Goal: Task Accomplishment & Management: Complete application form

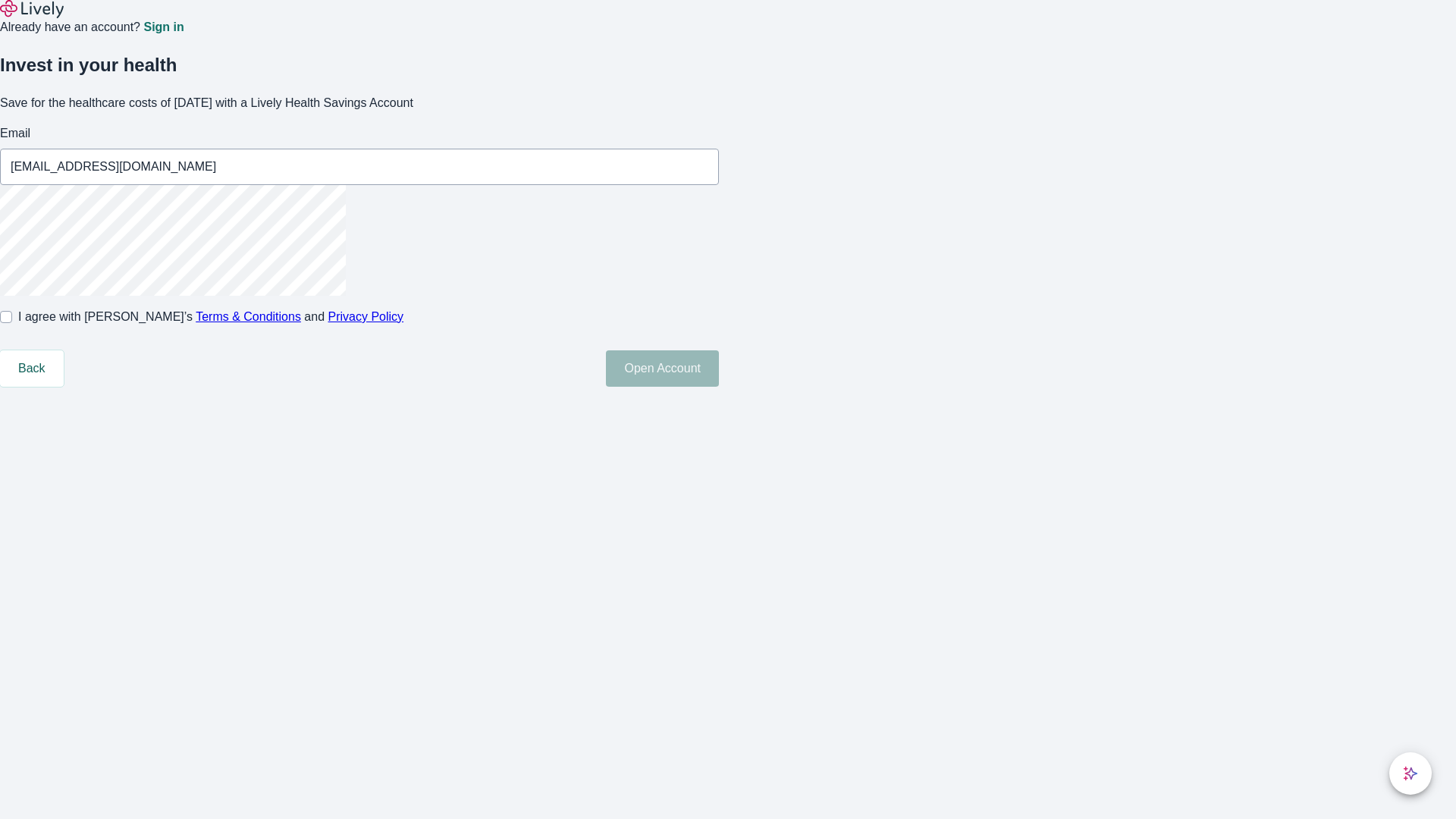
click at [12, 323] on input "I agree with Lively’s Terms & Conditions and Privacy Policy" at bounding box center [6, 317] width 12 height 12
checkbox input "true"
click at [719, 387] on button "Open Account" at bounding box center [662, 369] width 113 height 36
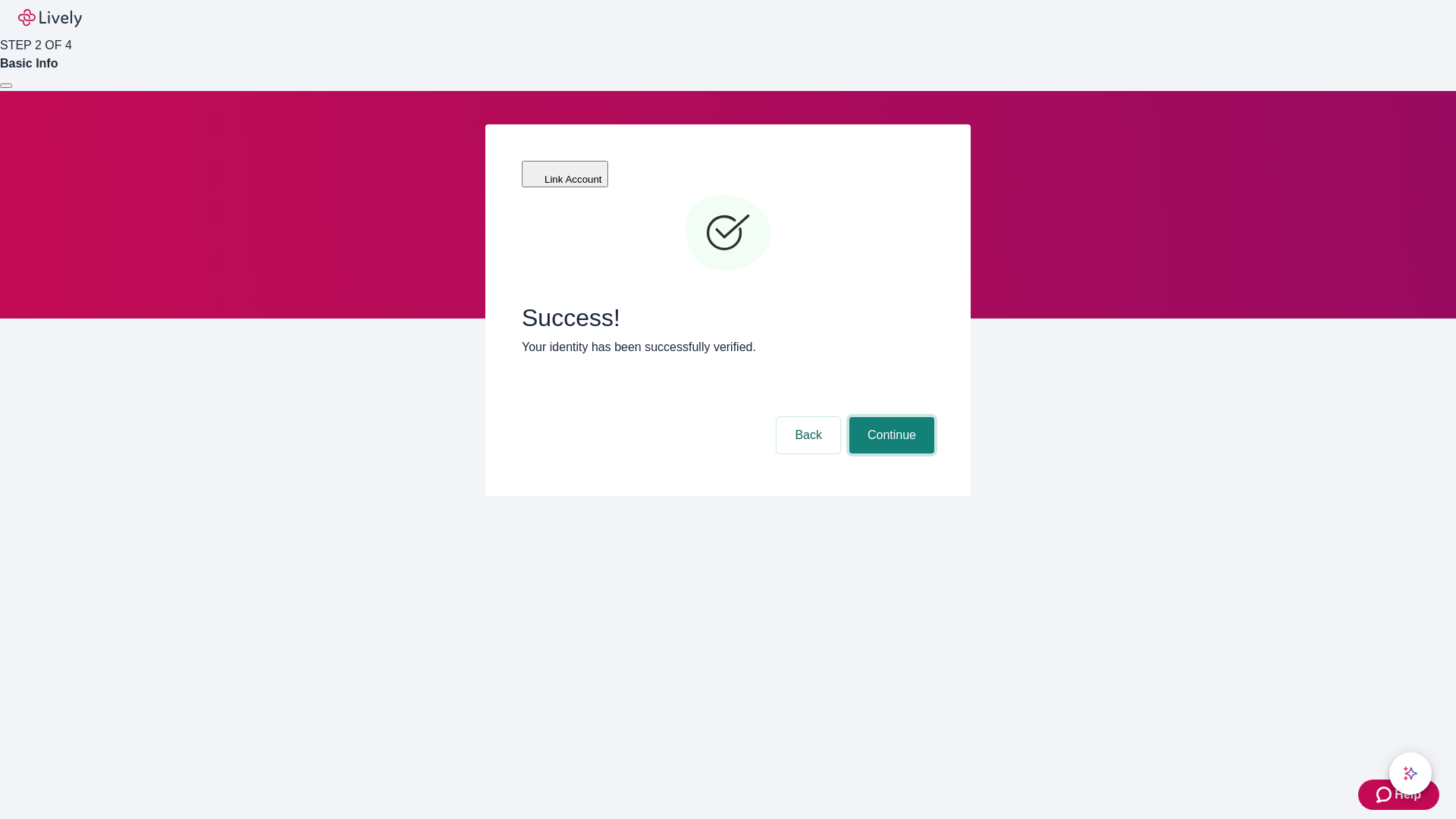
click at [890, 417] on button "Continue" at bounding box center [892, 435] width 85 height 36
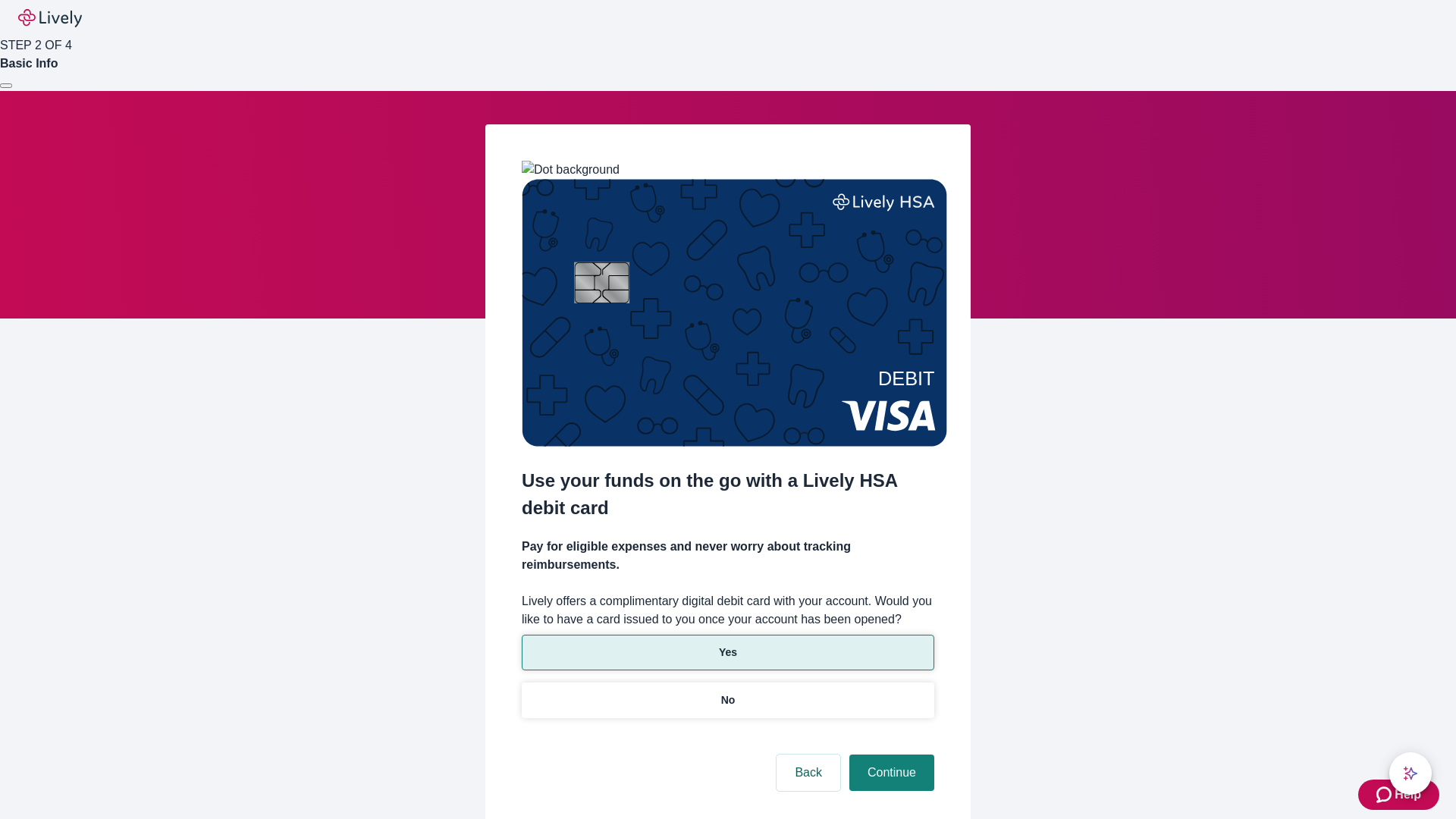
click at [727, 645] on p "Yes" at bounding box center [728, 652] width 18 height 16
click at [890, 755] on button "Continue" at bounding box center [892, 773] width 85 height 36
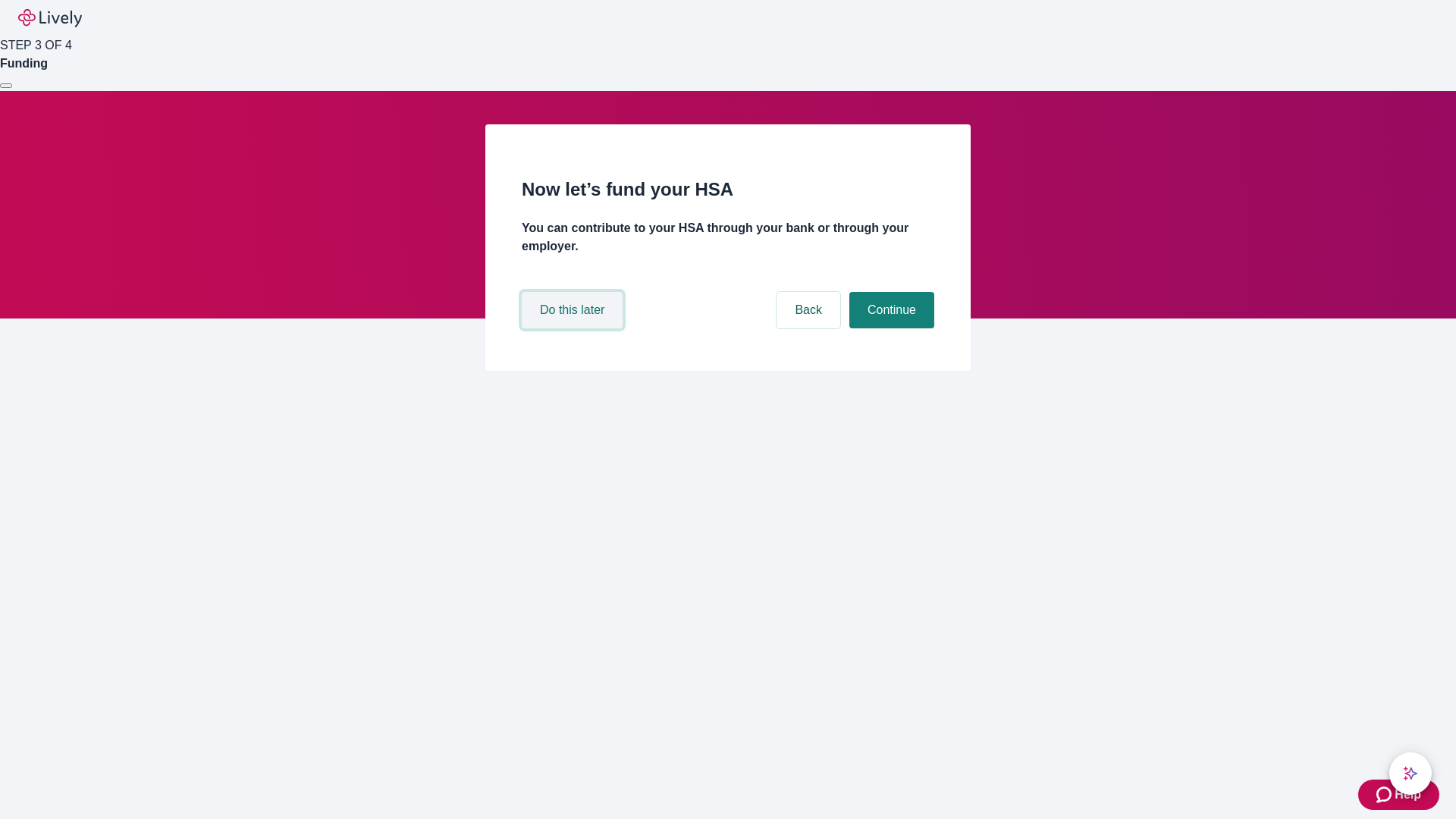
click at [574, 328] on button "Do this later" at bounding box center [572, 309] width 100 height 36
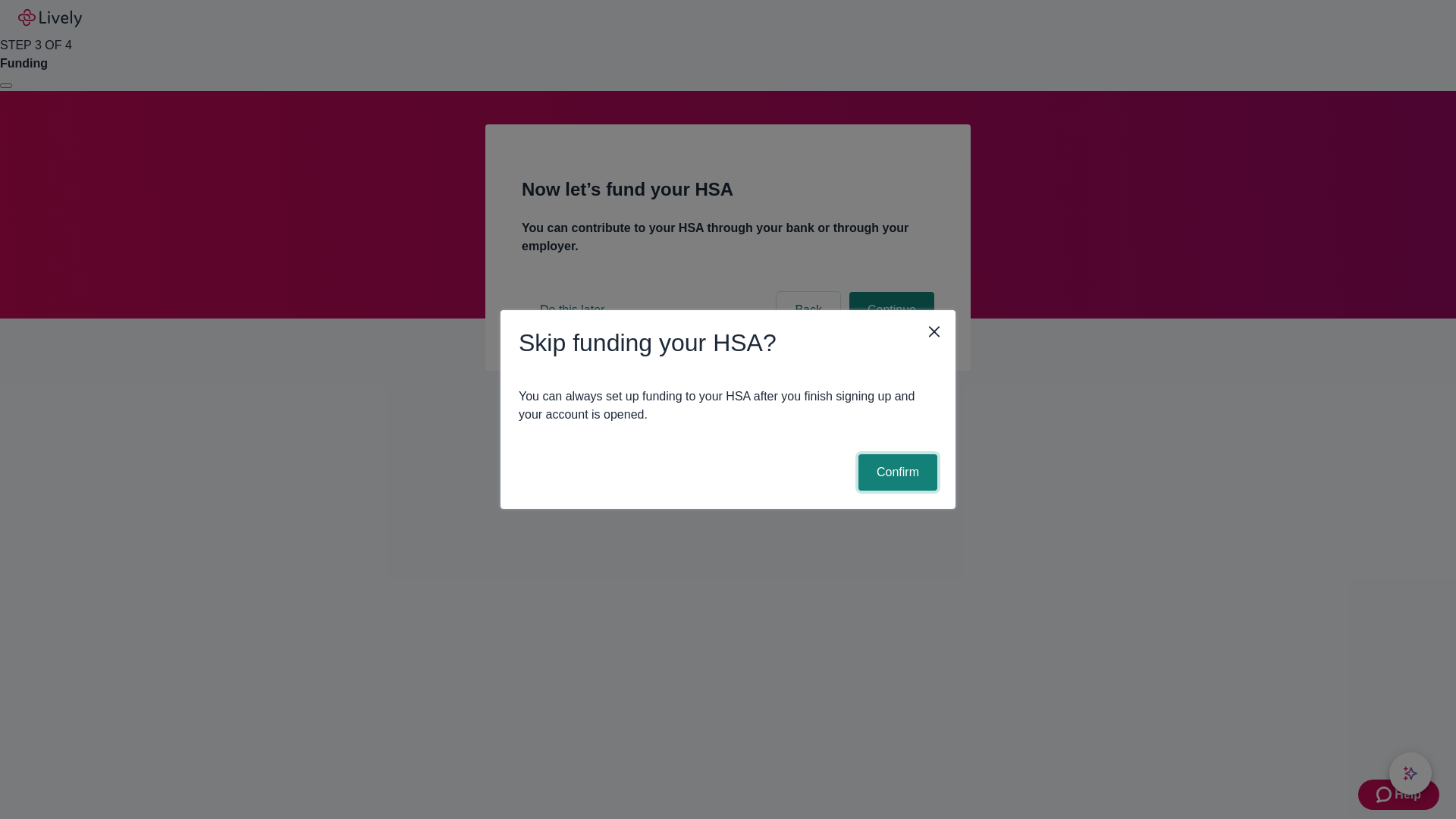
click at [895, 473] on button "Confirm" at bounding box center [897, 472] width 79 height 36
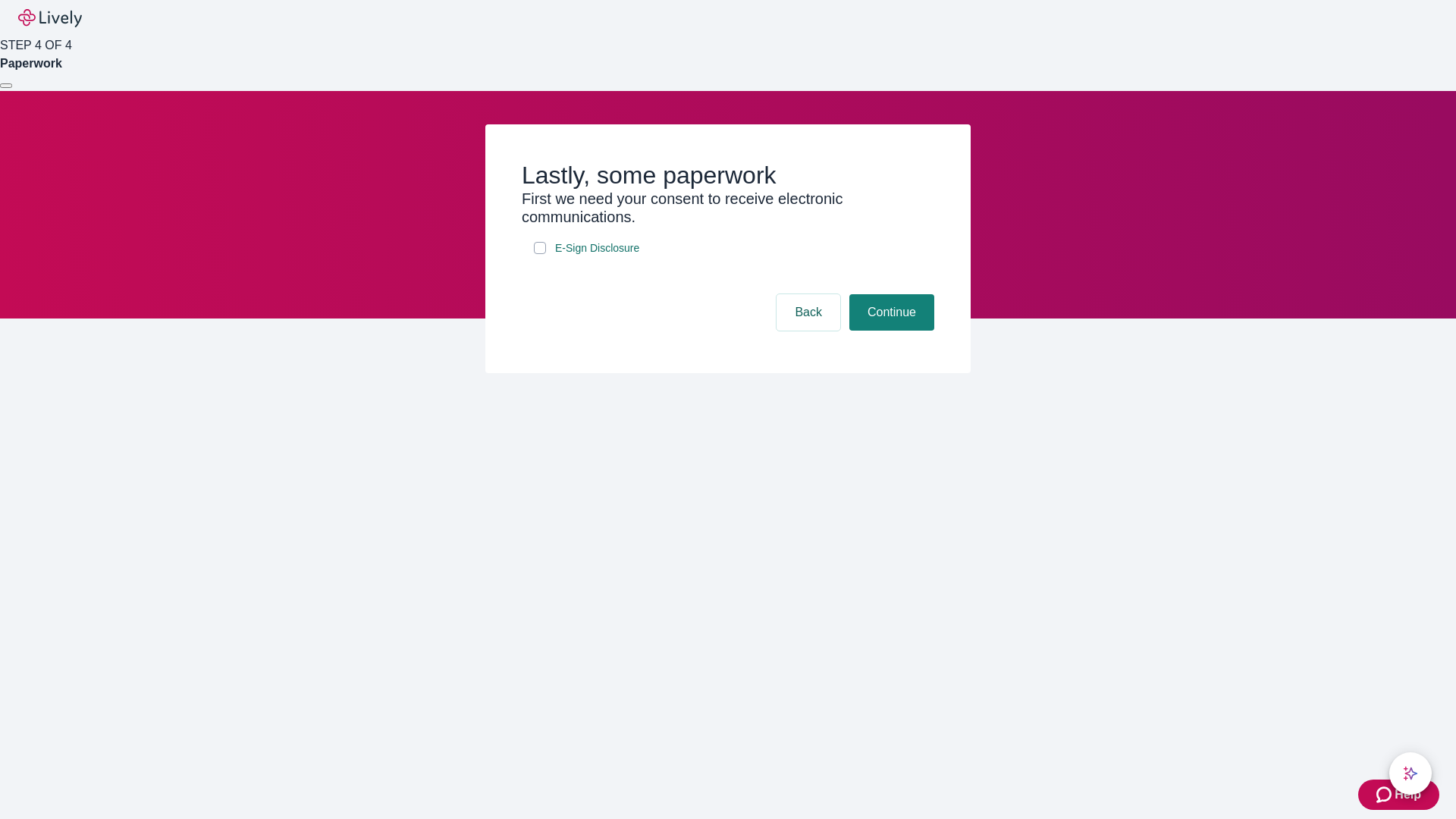
click at [540, 254] on input "E-Sign Disclosure" at bounding box center [540, 248] width 12 height 12
checkbox input "true"
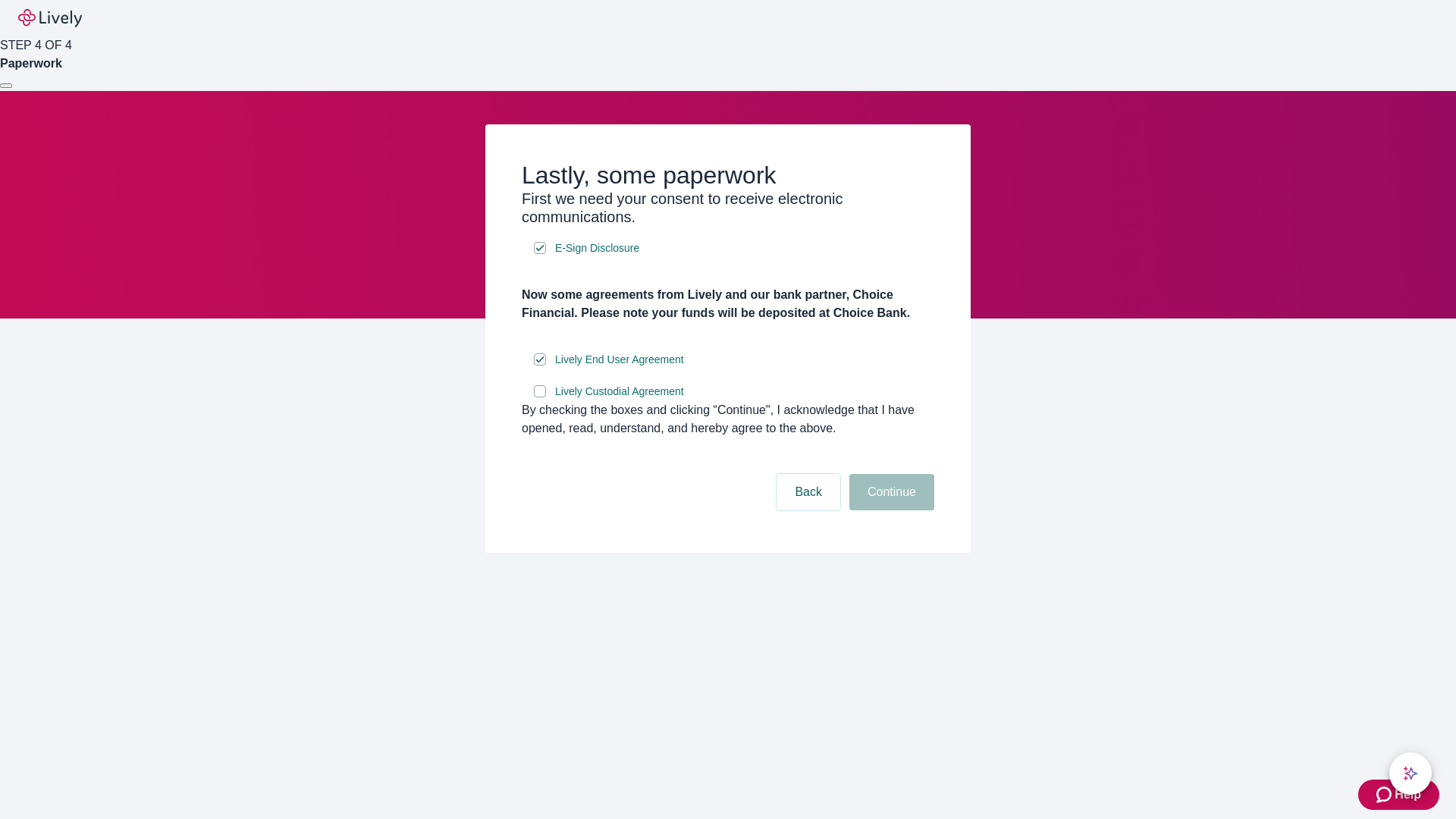
click at [540, 397] on input "Lively Custodial Agreement" at bounding box center [540, 391] width 12 height 12
checkbox input "true"
click at [890, 511] on button "Continue" at bounding box center [892, 492] width 85 height 36
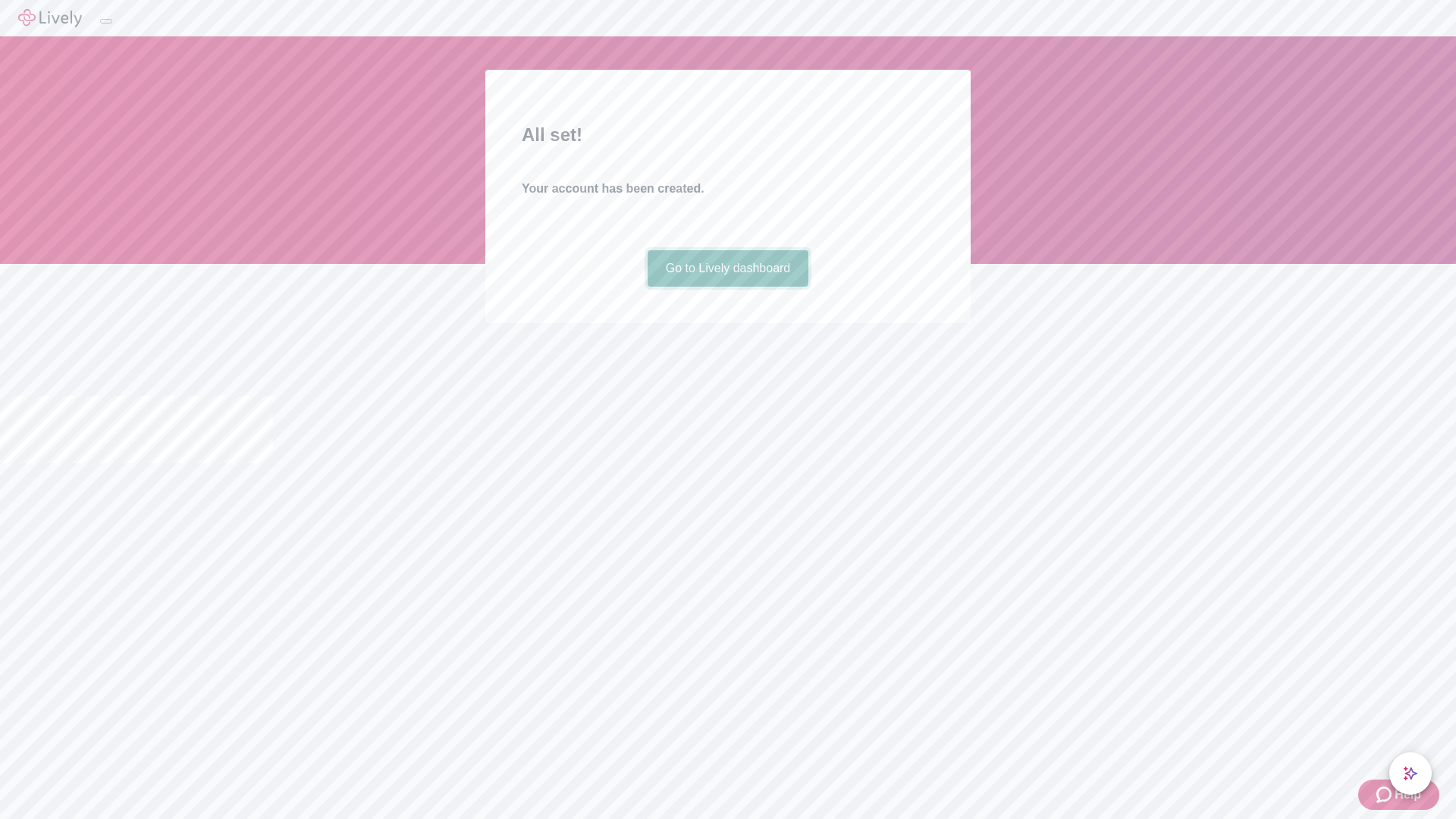
click at [727, 287] on link "Go to Lively dashboard" at bounding box center [728, 268] width 162 height 36
